Goal: Navigation & Orientation: Find specific page/section

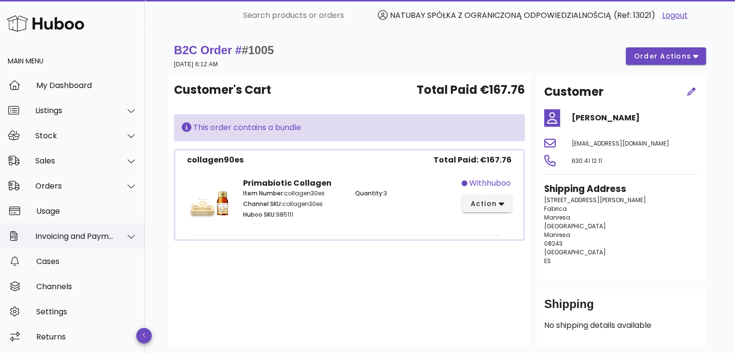
scroll to position [2, 0]
click at [57, 285] on div "Channels" at bounding box center [86, 286] width 101 height 9
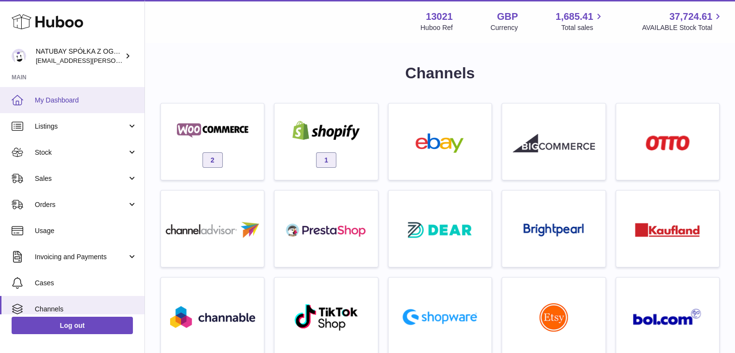
click at [46, 103] on span "My Dashboard" at bounding box center [86, 100] width 102 height 9
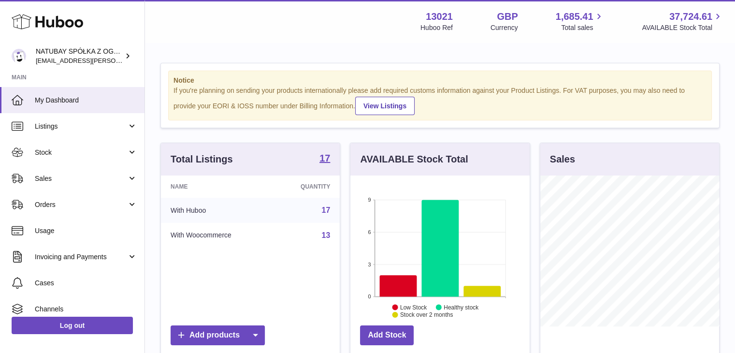
scroll to position [151, 179]
